Goal: Task Accomplishment & Management: Use online tool/utility

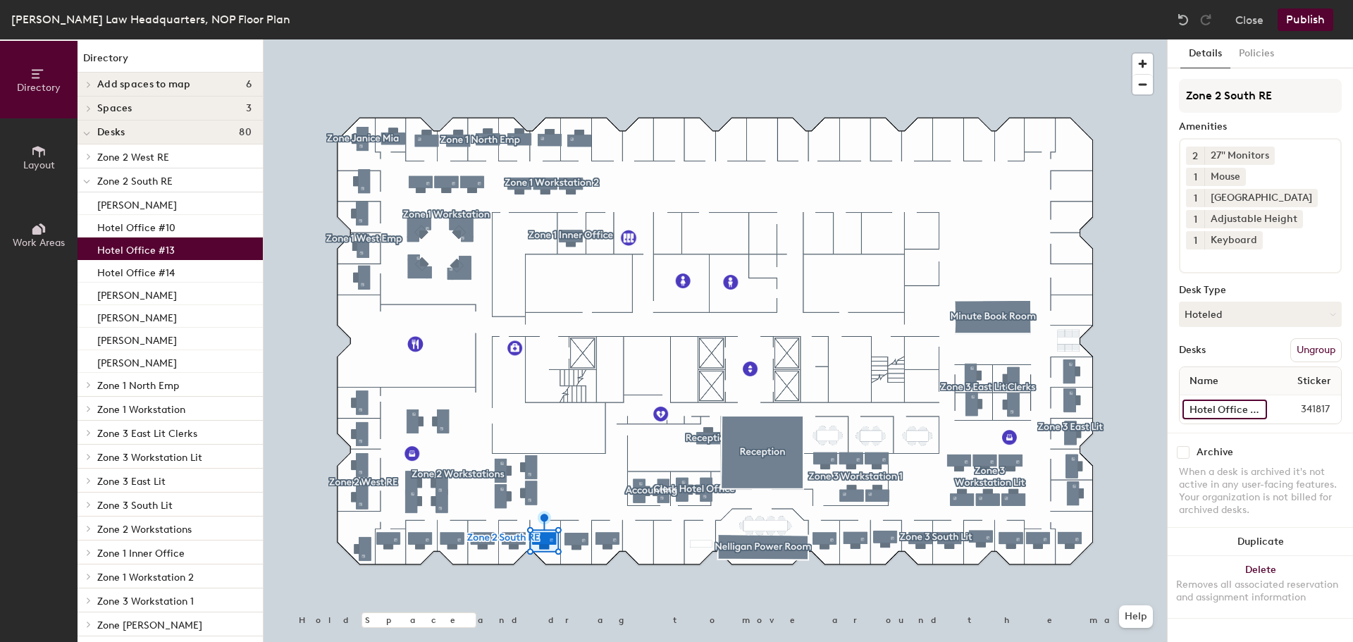
click at [1218, 409] on input "Hotel Office #13" at bounding box center [1224, 409] width 85 height 20
click at [1186, 311] on button "Hoteled" at bounding box center [1260, 314] width 163 height 25
click at [1201, 354] on div "Assigned" at bounding box center [1249, 357] width 141 height 21
click at [1205, 414] on input "Hotel Office #13" at bounding box center [1224, 409] width 85 height 20
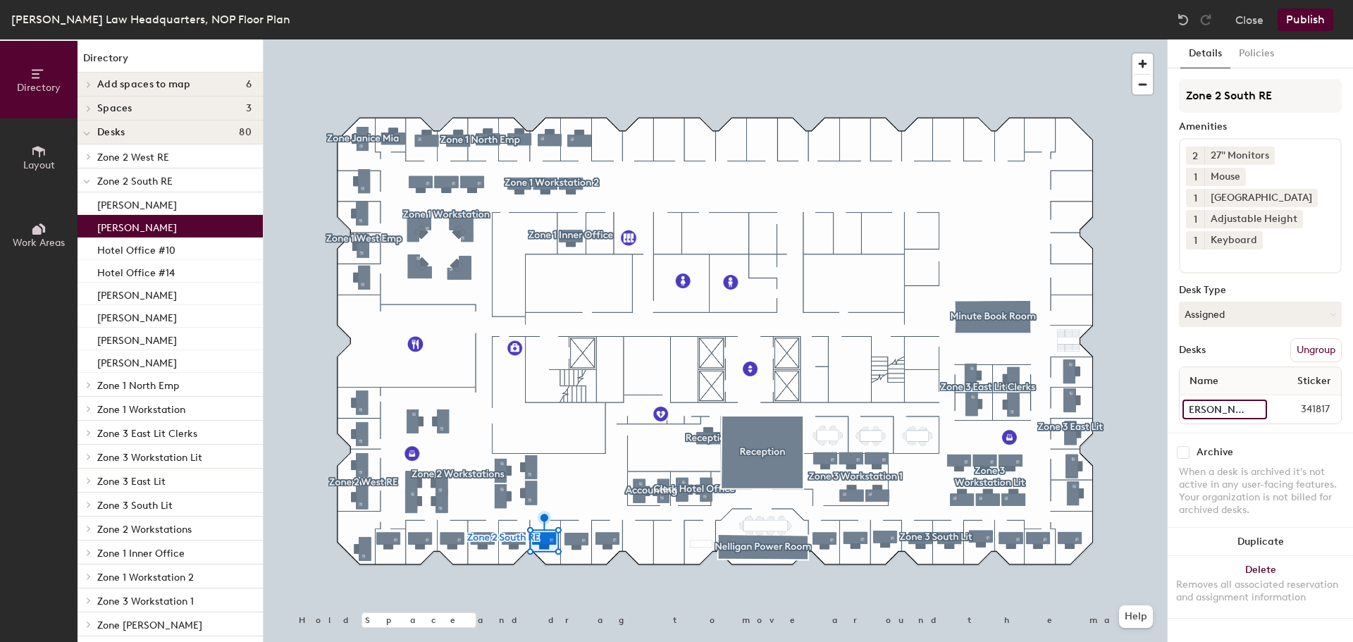
type input "[PERSON_NAME]"
click at [1305, 16] on button "Publish" at bounding box center [1305, 19] width 56 height 23
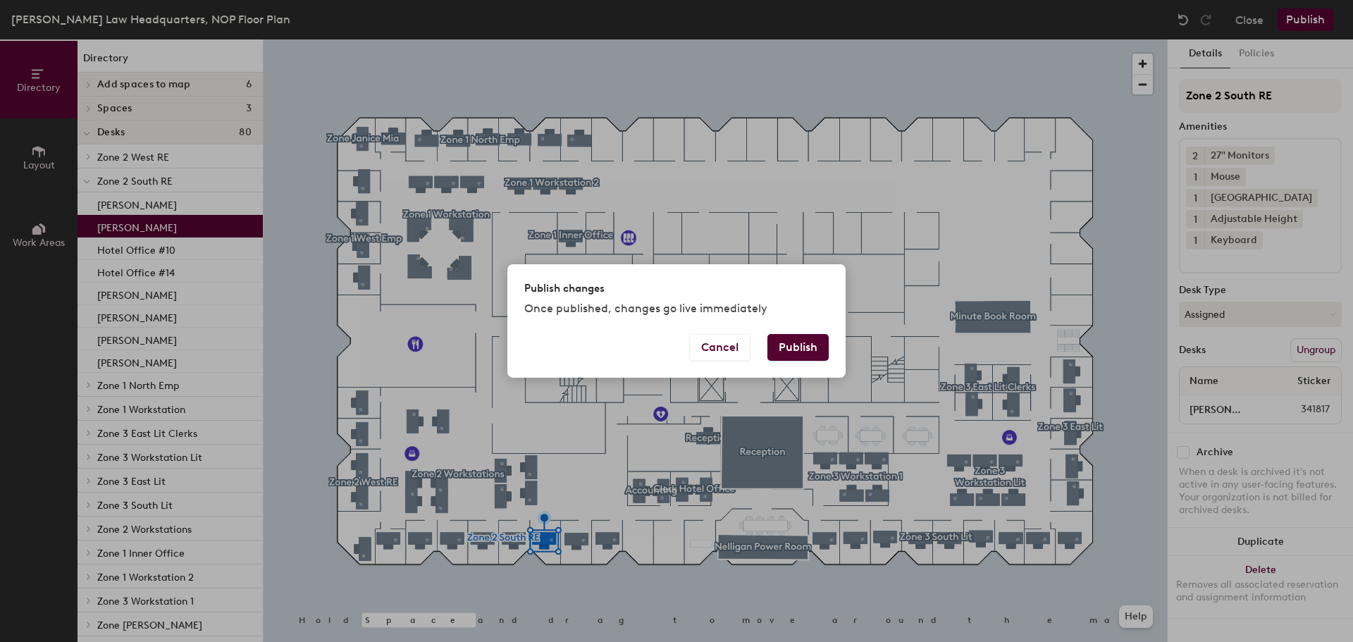
click at [800, 347] on button "Publish" at bounding box center [797, 347] width 61 height 27
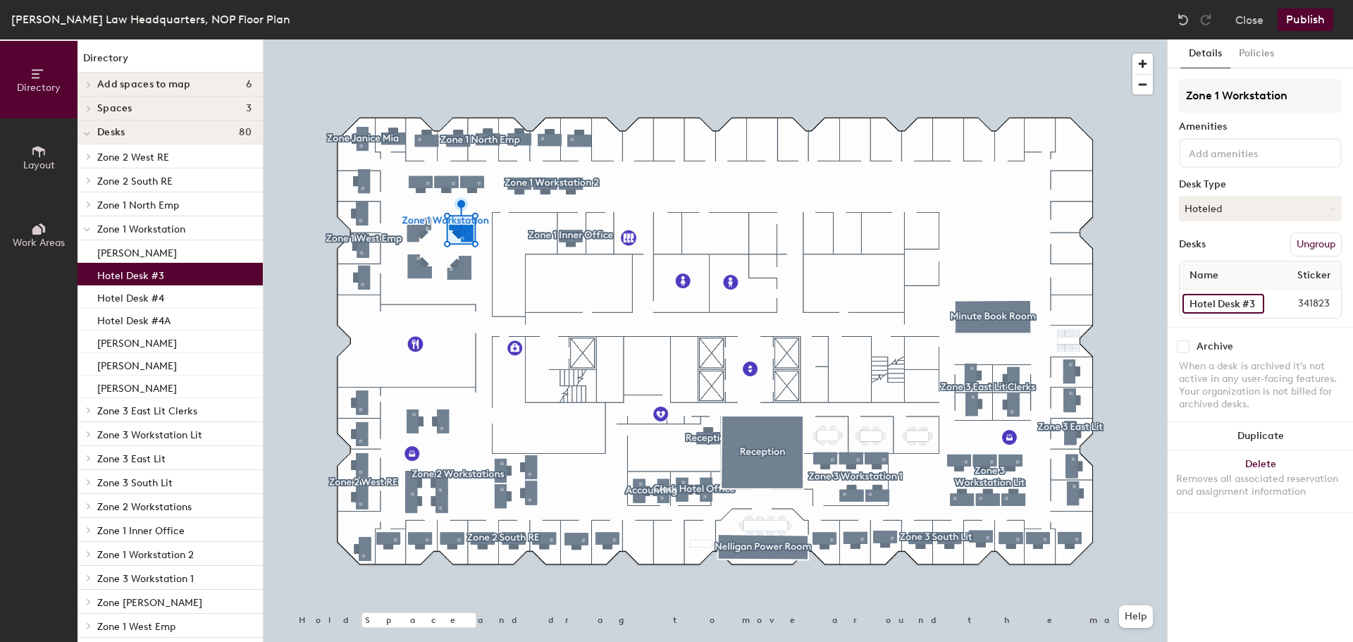
click at [1230, 308] on input "Hotel Desk #3" at bounding box center [1223, 304] width 82 height 20
click at [1224, 209] on button "Hoteled" at bounding box center [1260, 208] width 163 height 25
click at [1203, 252] on div "Assigned" at bounding box center [1249, 252] width 141 height 21
click at [1229, 304] on input "Hotel Desk #3" at bounding box center [1223, 304] width 82 height 20
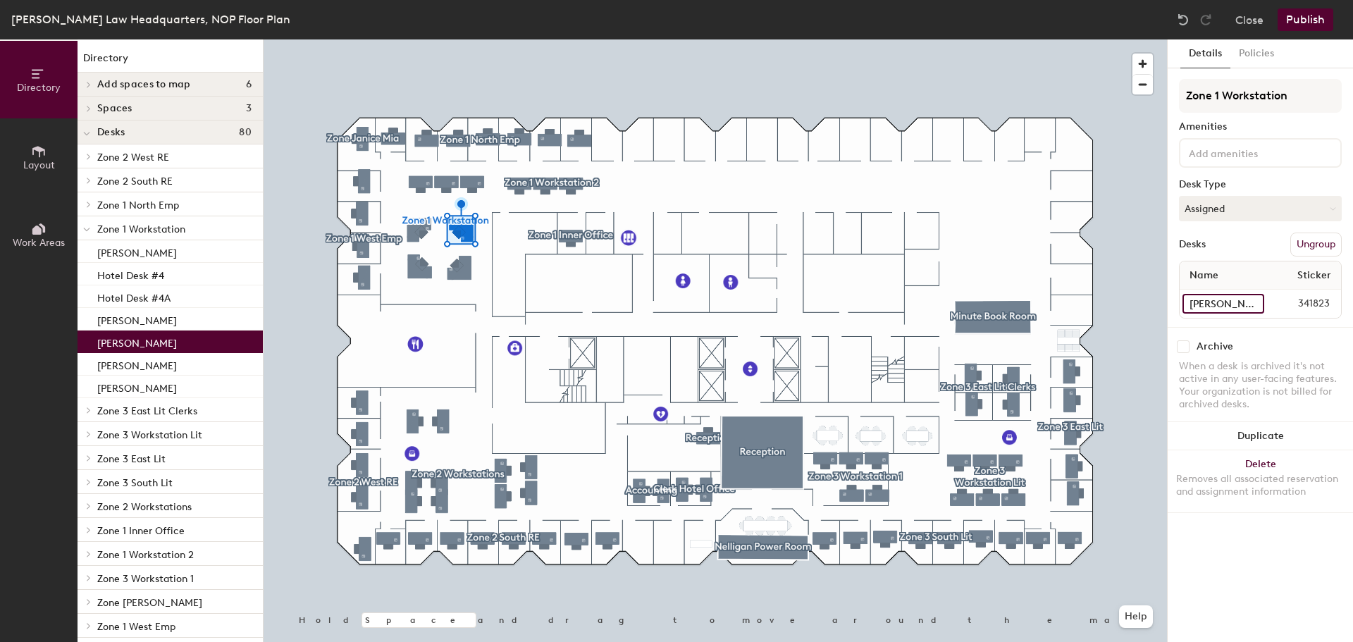
type input "Kevin Arnel"
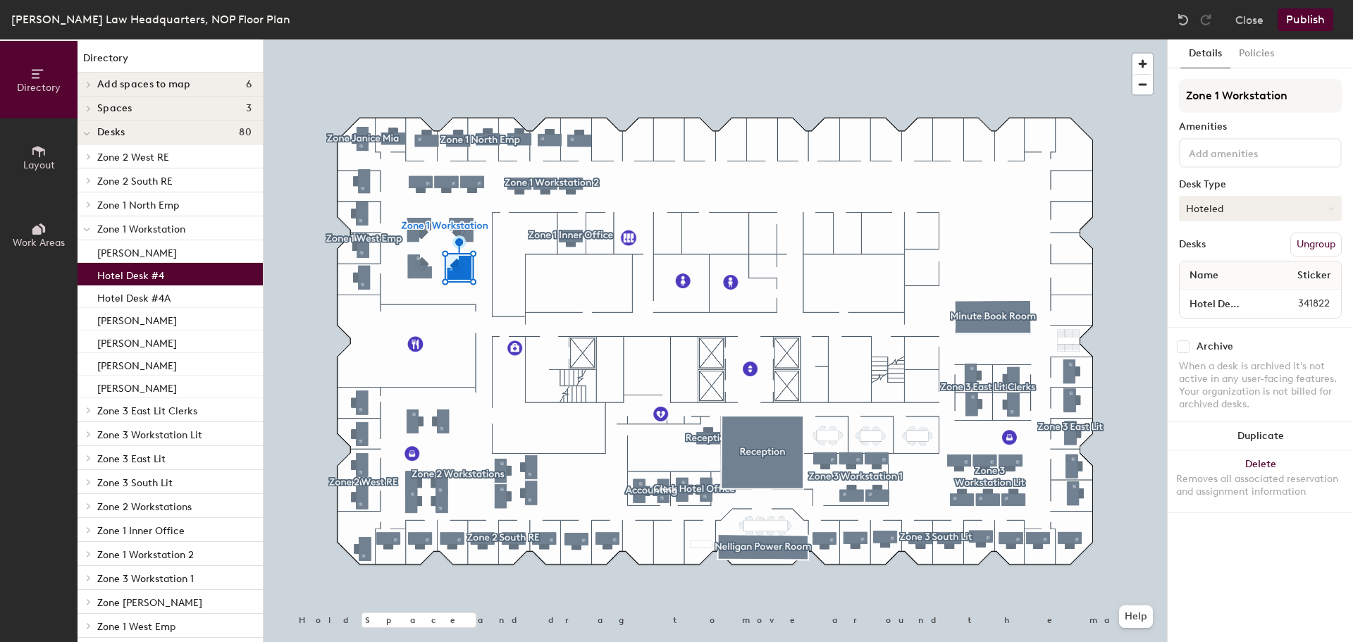
click at [1212, 211] on button "Hoteled" at bounding box center [1260, 208] width 163 height 25
click at [1206, 253] on div "Assigned" at bounding box center [1249, 252] width 141 height 21
click at [1242, 308] on input "Hotel Desk #4" at bounding box center [1223, 304] width 82 height 20
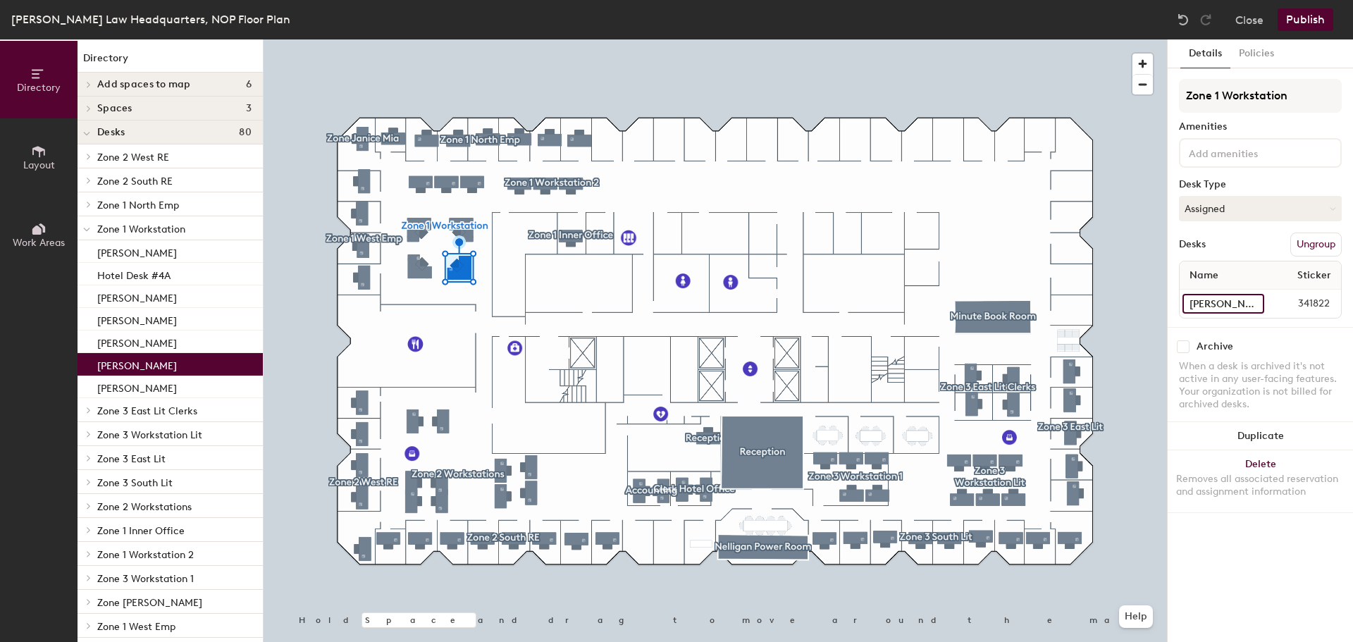
type input "Nehemie Surin"
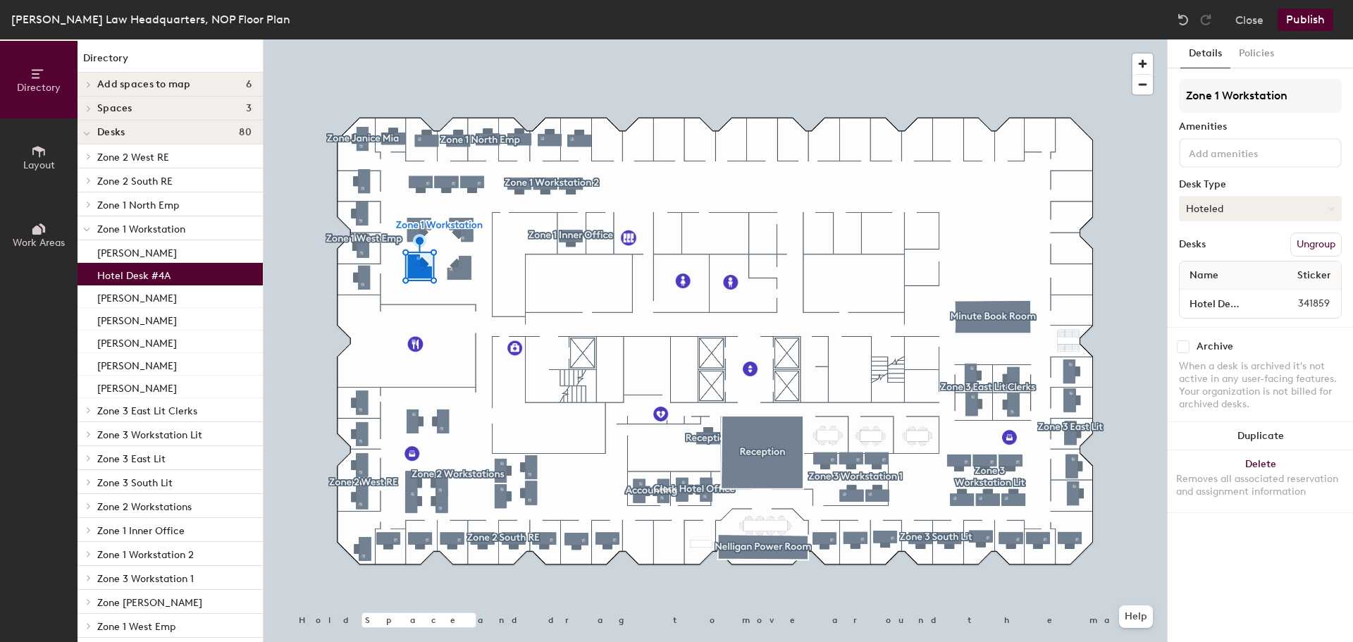
click at [1222, 214] on button "Hoteled" at bounding box center [1260, 208] width 163 height 25
click at [1210, 249] on div "Assigned" at bounding box center [1249, 252] width 141 height 21
click at [1212, 305] on input "Hotel Desk #4A" at bounding box center [1223, 304] width 82 height 20
type input "Devanshi Soni"
click at [1303, 23] on button "Publish" at bounding box center [1305, 19] width 56 height 23
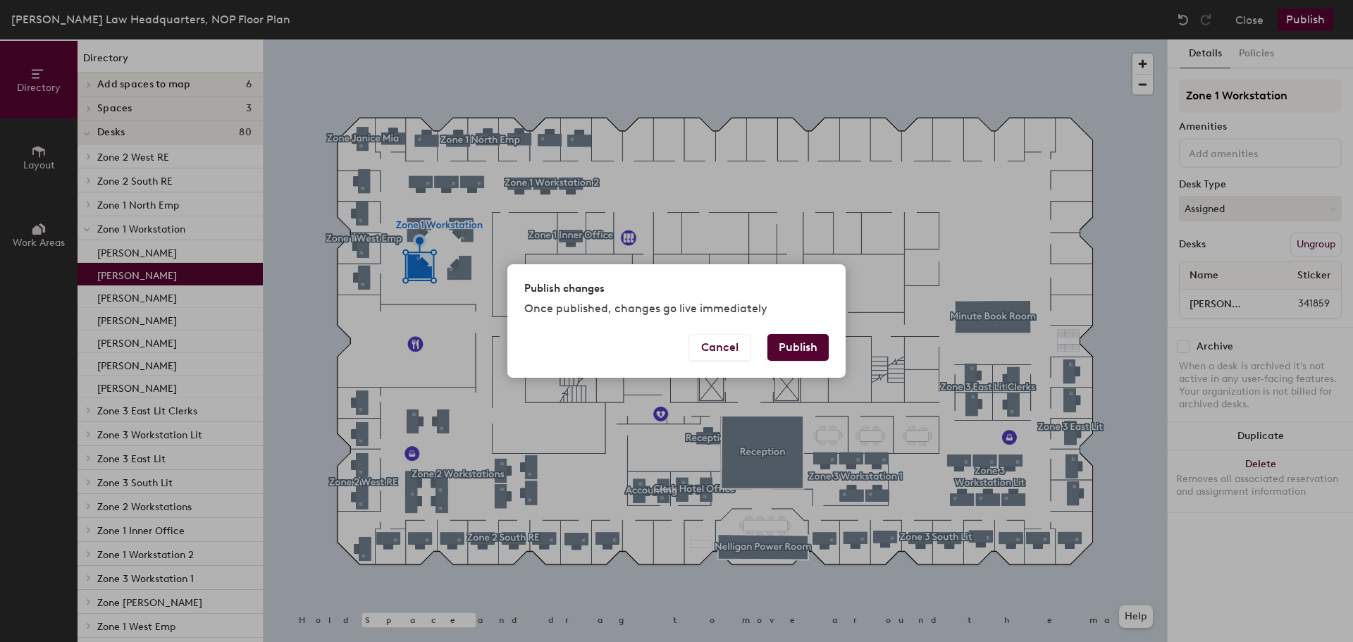
click at [795, 347] on button "Publish" at bounding box center [797, 347] width 61 height 27
